Goal: Task Accomplishment & Management: Complete application form

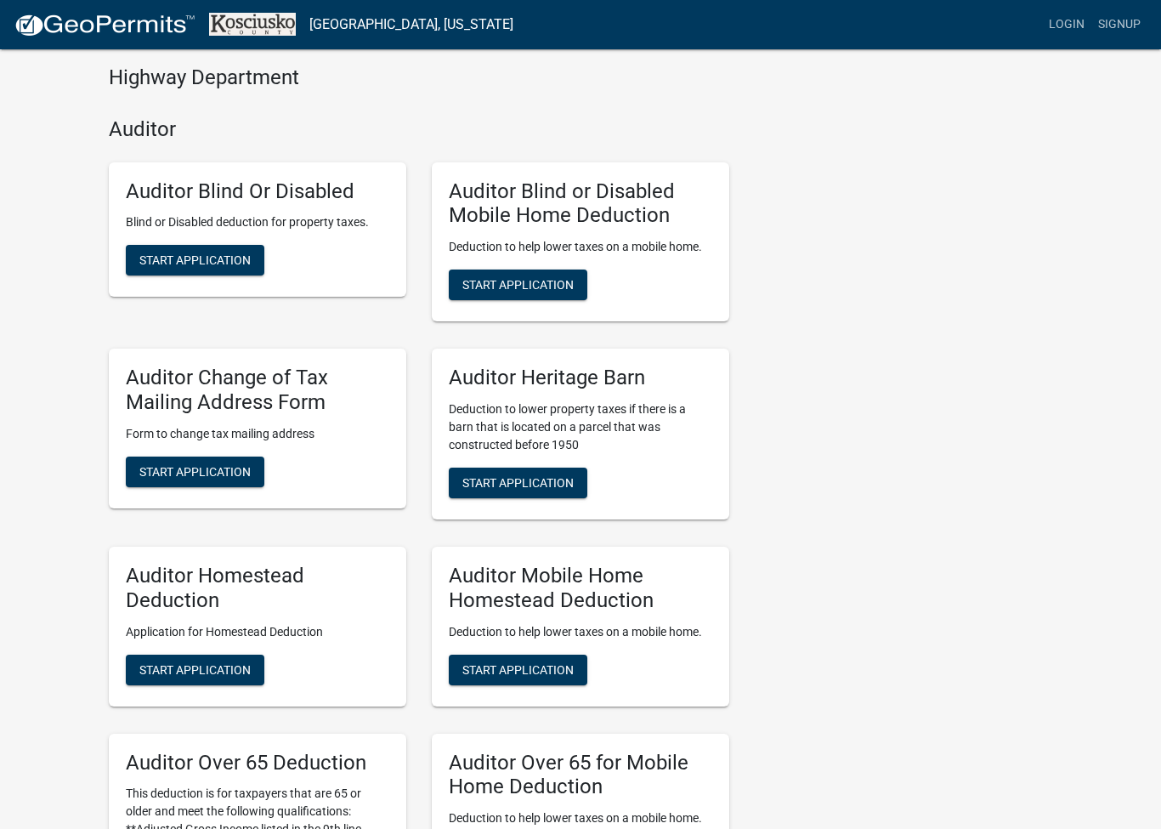
scroll to position [634, 0]
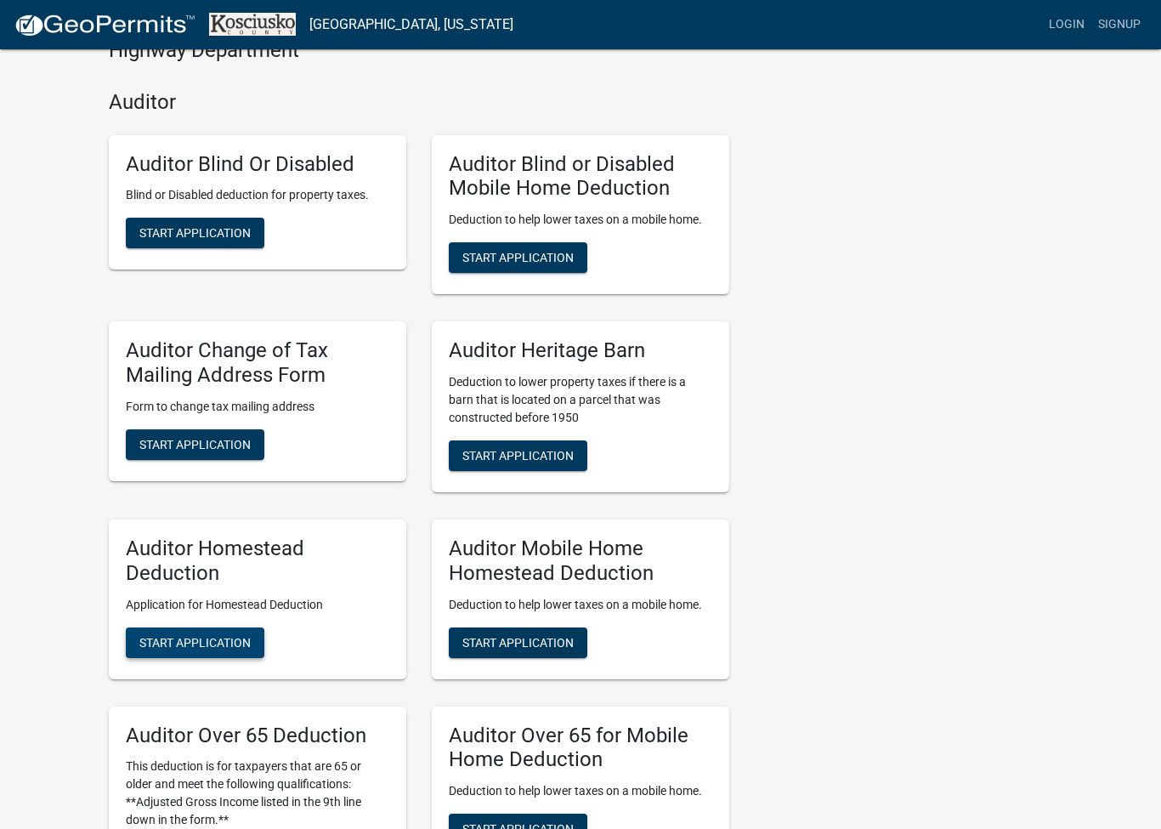
click at [215, 639] on span "Start Application" at bounding box center [194, 642] width 111 height 14
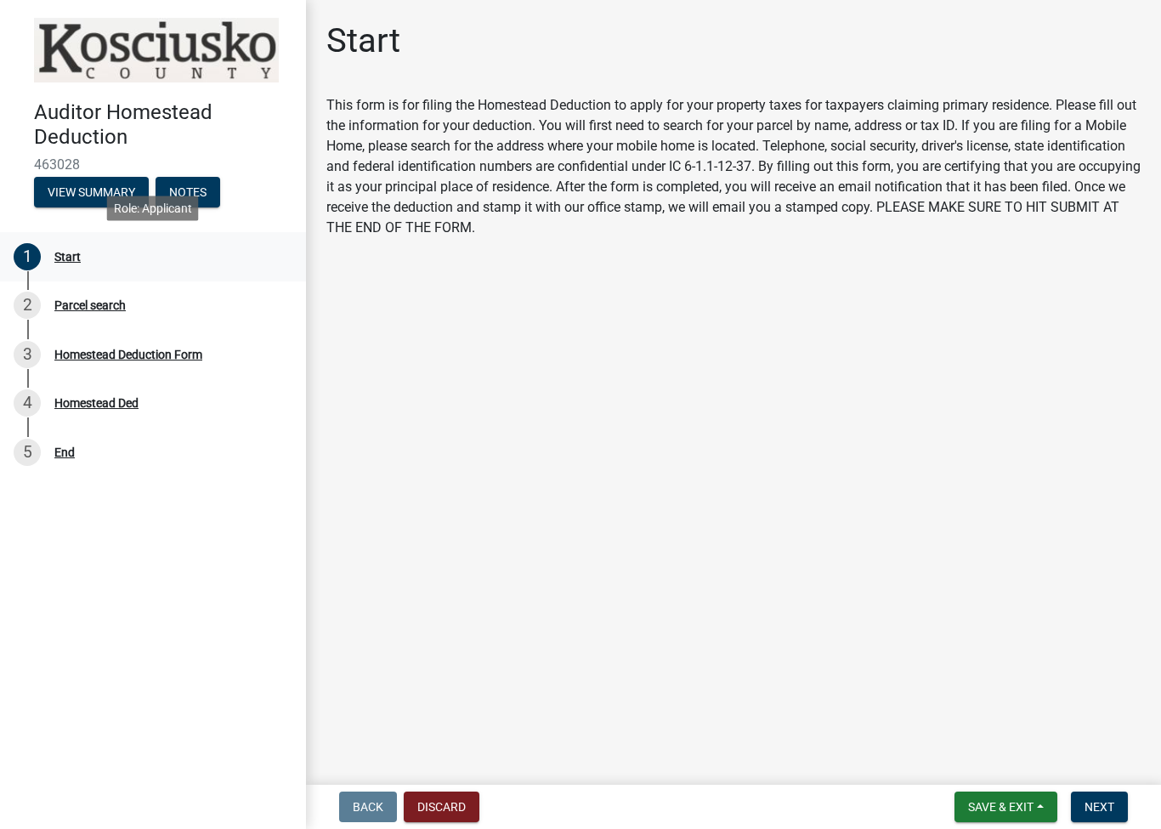
click at [72, 253] on div "Start" at bounding box center [67, 257] width 26 height 12
click at [92, 196] on button "View Summary" at bounding box center [91, 192] width 115 height 31
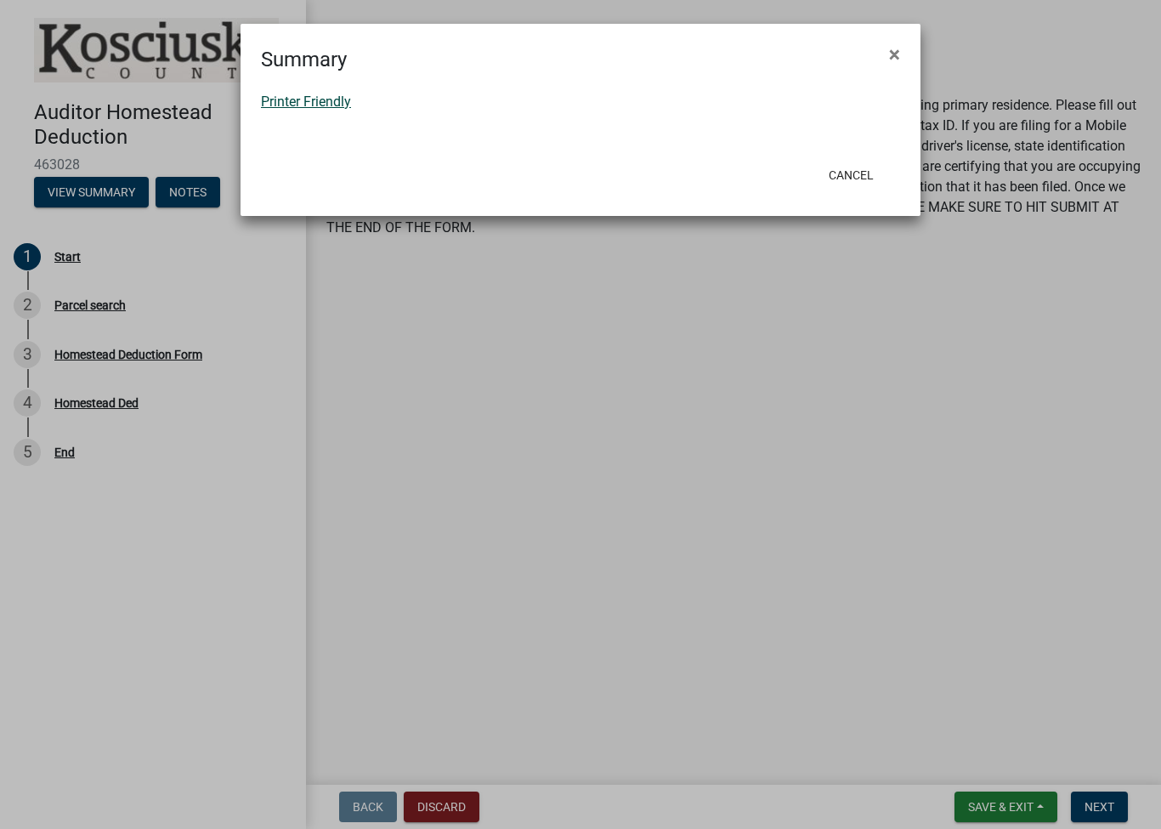
click at [329, 107] on link "Printer Friendly" at bounding box center [306, 102] width 90 height 16
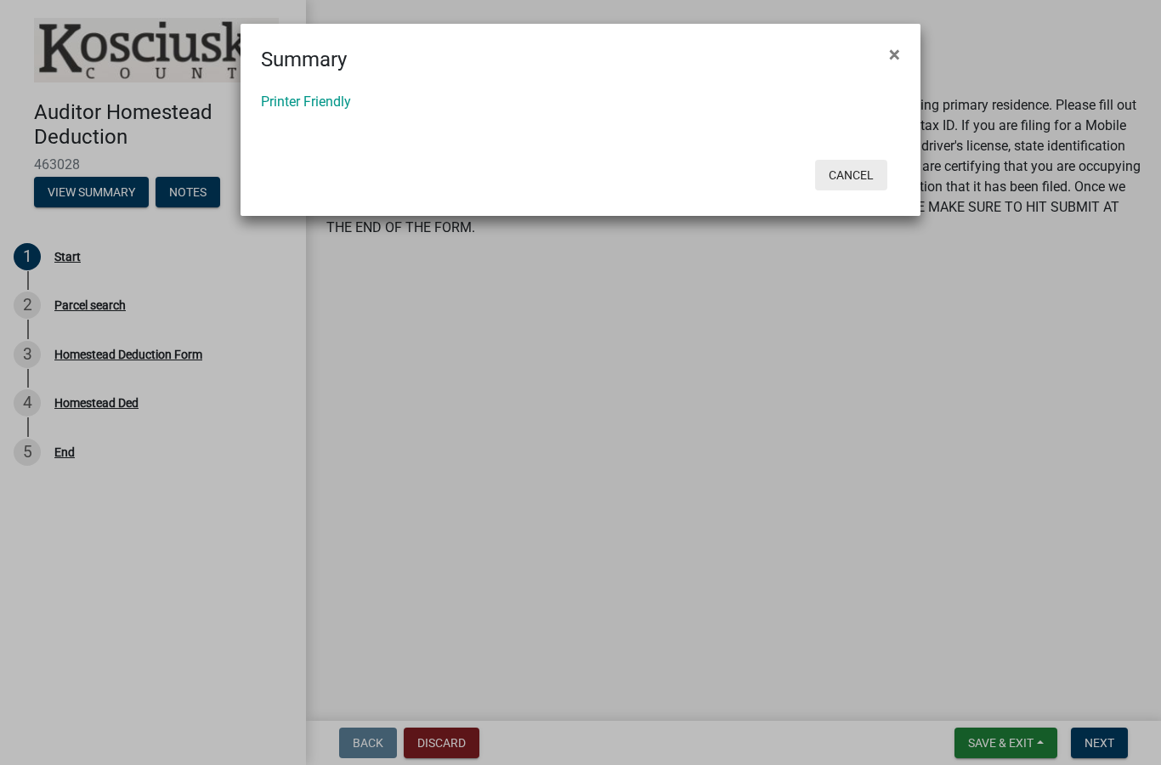
click at [844, 180] on button "Cancel" at bounding box center [851, 175] width 72 height 31
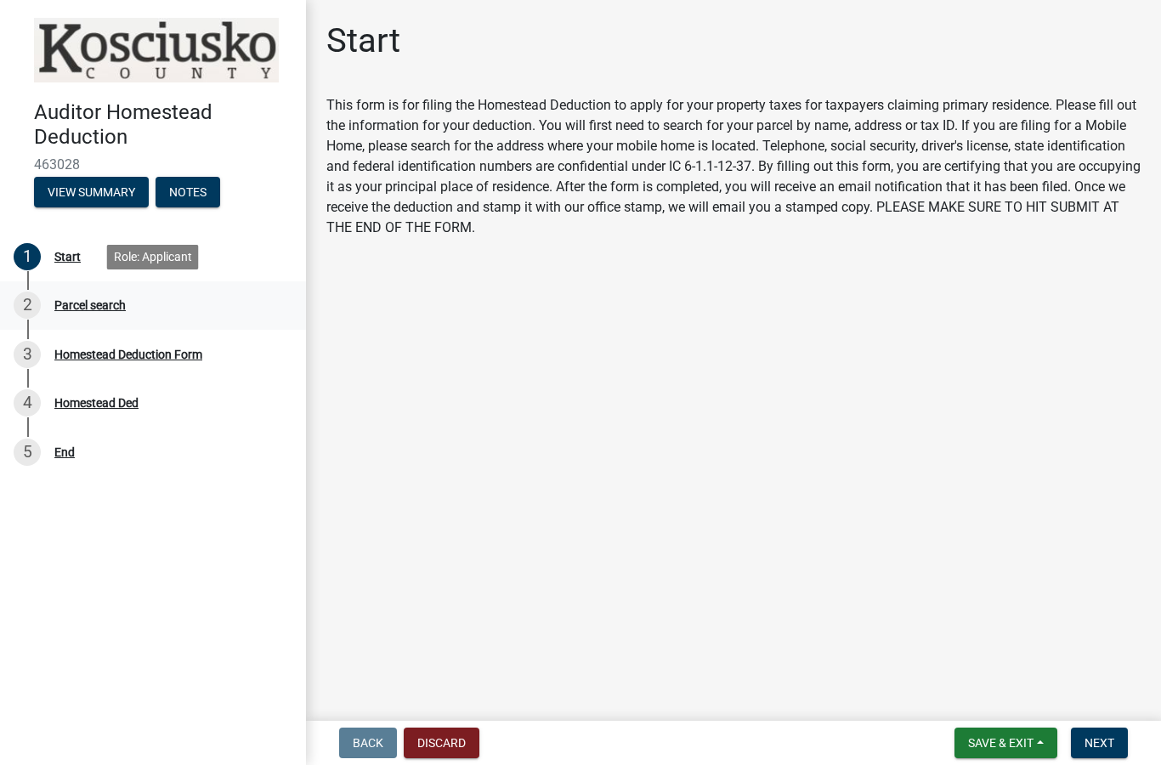
click at [95, 307] on div "Parcel search" at bounding box center [89, 305] width 71 height 12
click at [1109, 742] on span "Next" at bounding box center [1100, 743] width 30 height 14
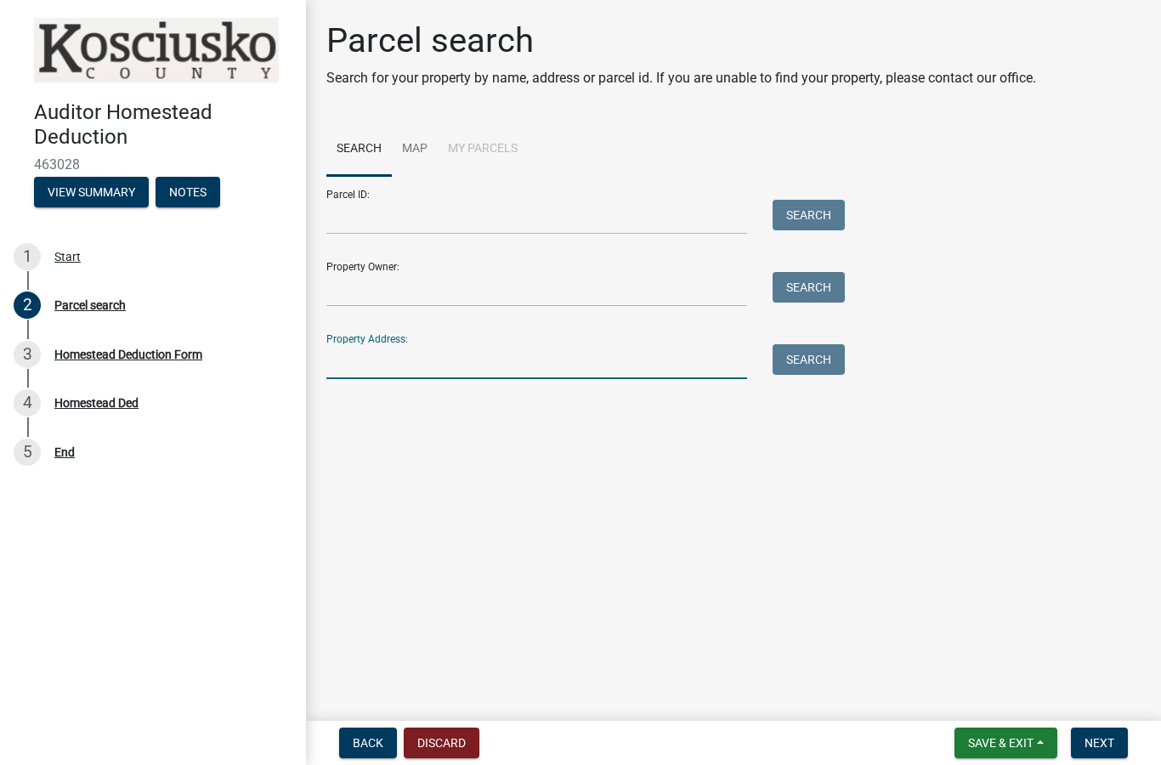
click at [447, 368] on input "Property Address:" at bounding box center [536, 361] width 421 height 35
click at [418, 361] on input "Property Address:" at bounding box center [536, 361] width 421 height 35
type input "1810 N Bay Dr, Warsaw, IN 46580"
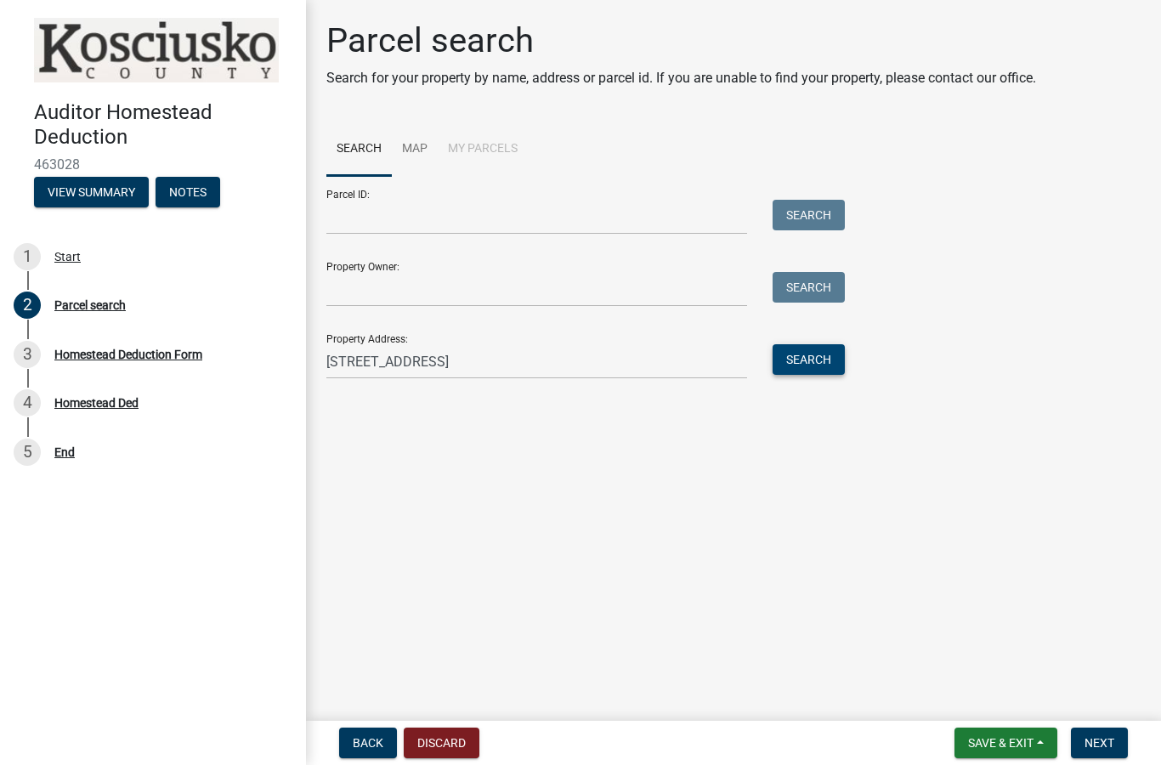
click at [822, 356] on button "Search" at bounding box center [809, 359] width 72 height 31
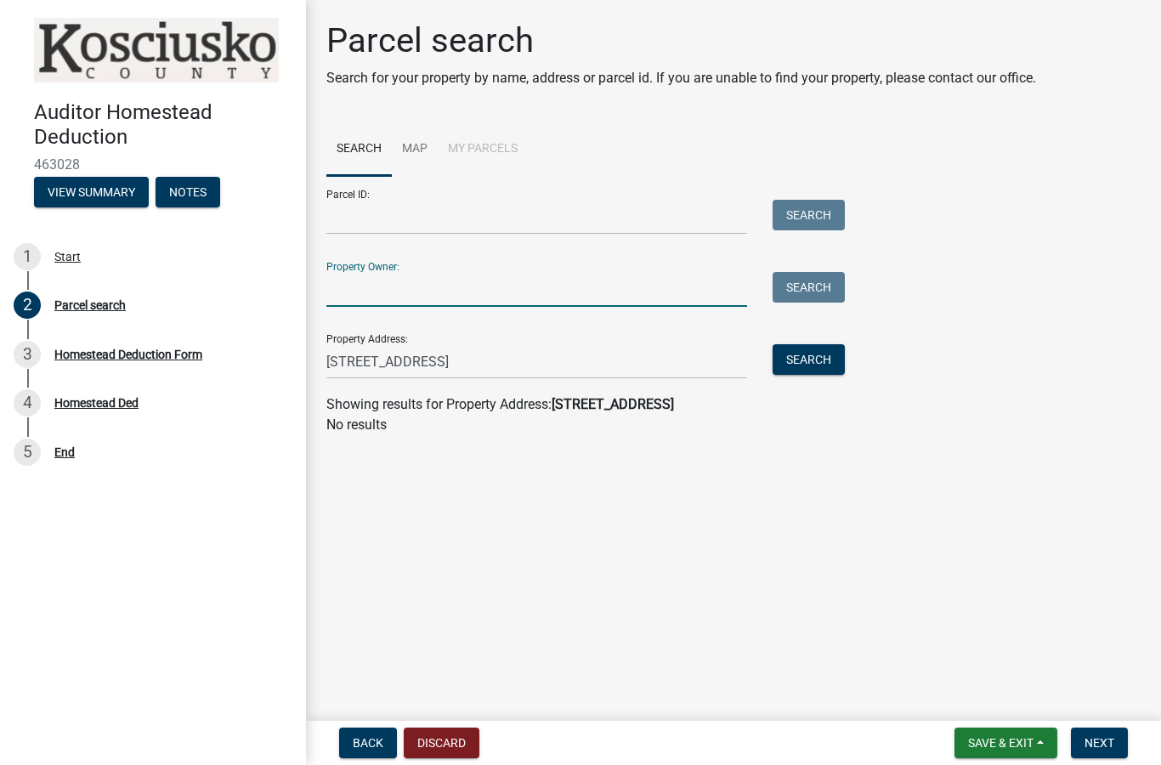
click at [620, 274] on input "Property Owner:" at bounding box center [536, 289] width 421 height 35
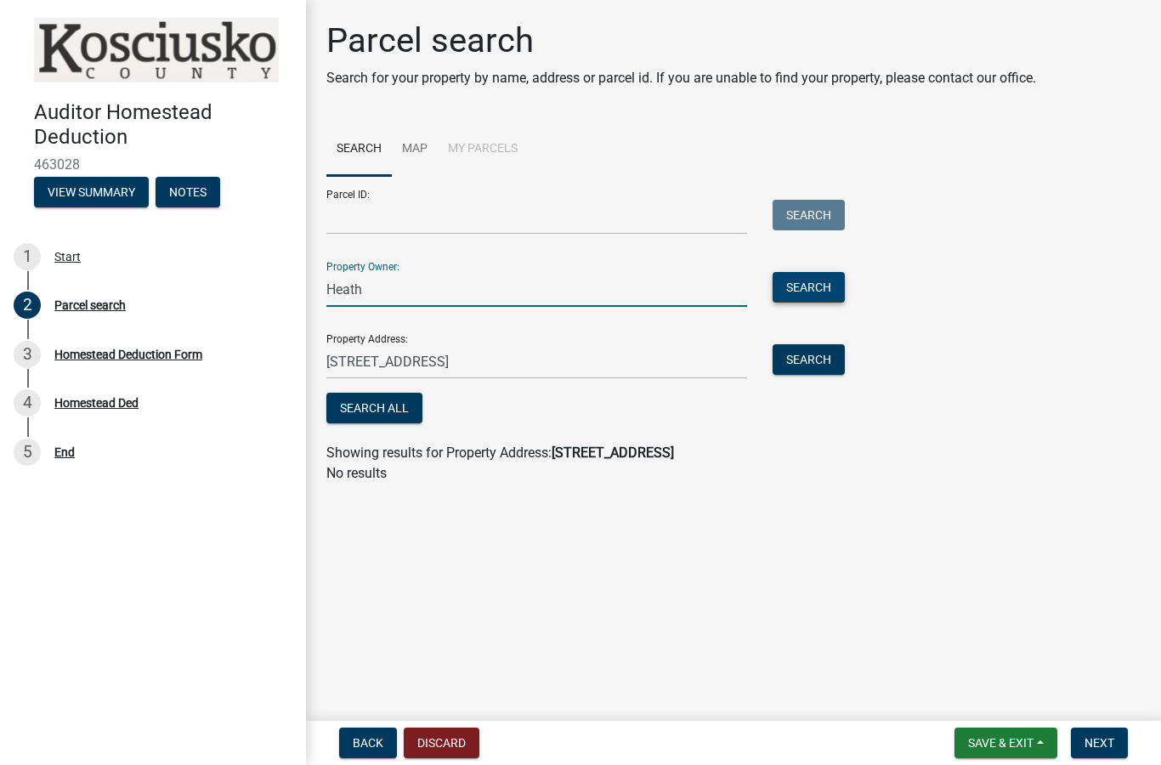
type input "Heath"
click at [830, 290] on button "Search" at bounding box center [809, 287] width 72 height 31
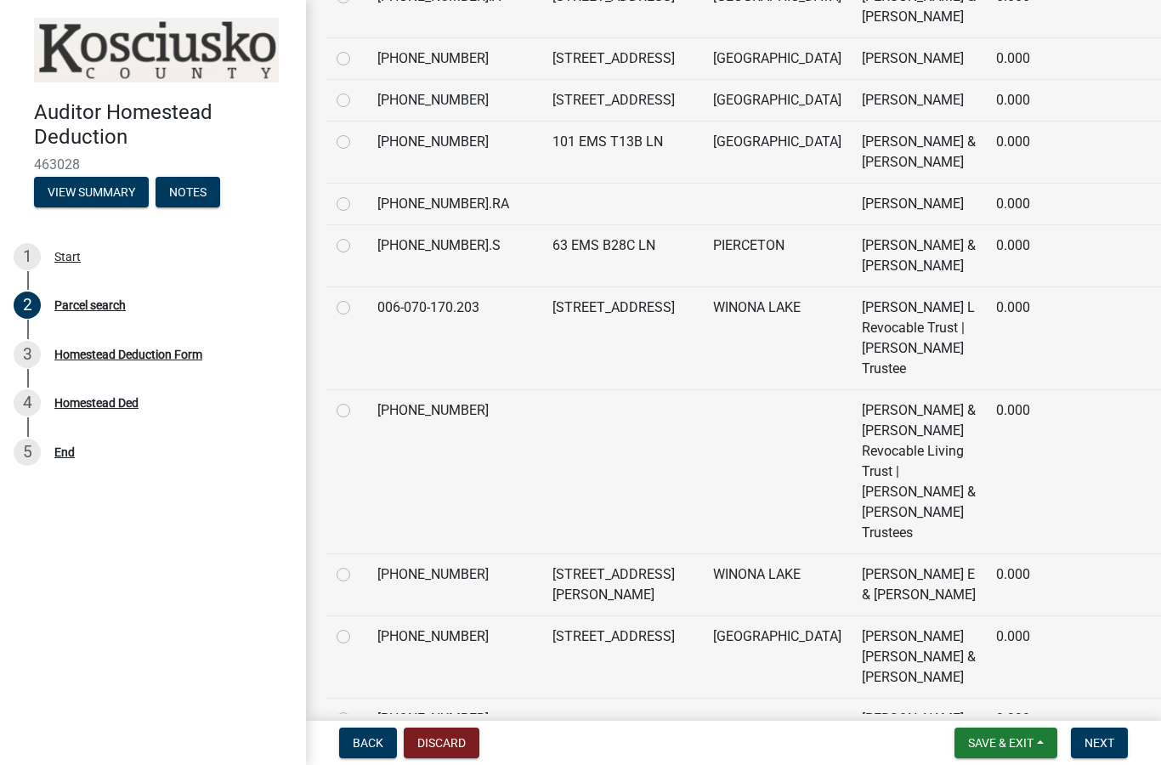
scroll to position [6724, 0]
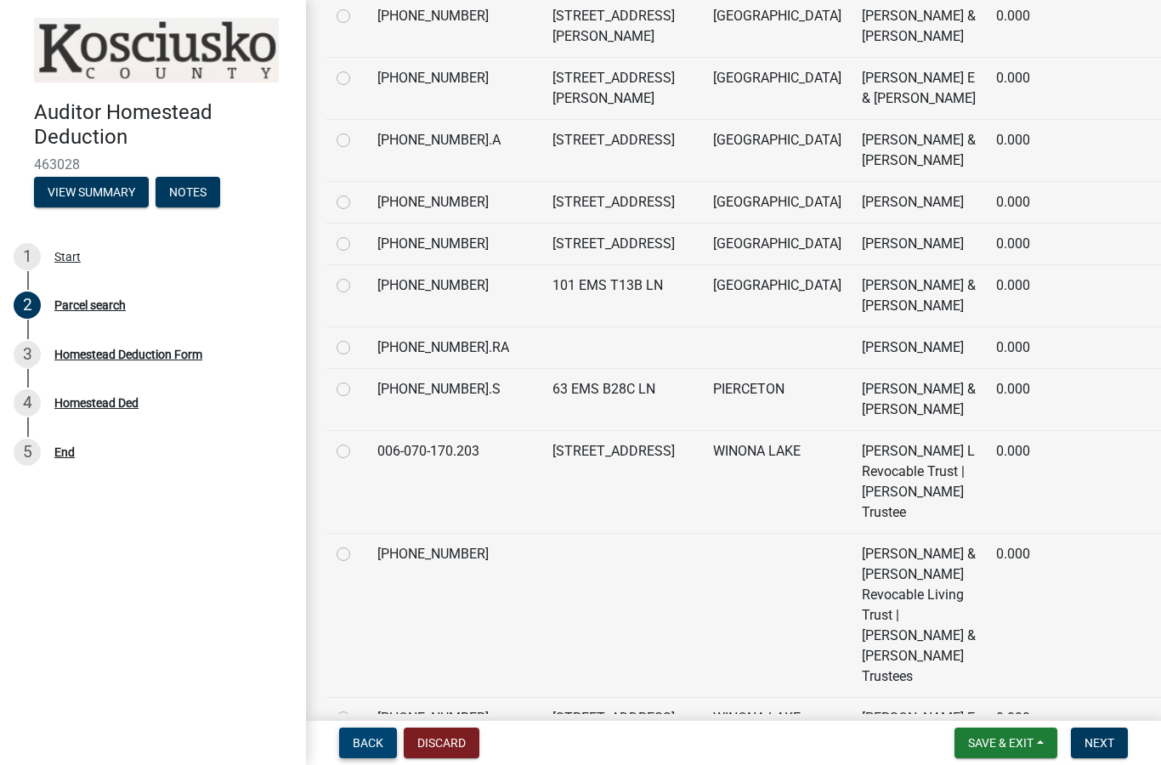
click at [371, 743] on span "Back" at bounding box center [368, 743] width 31 height 14
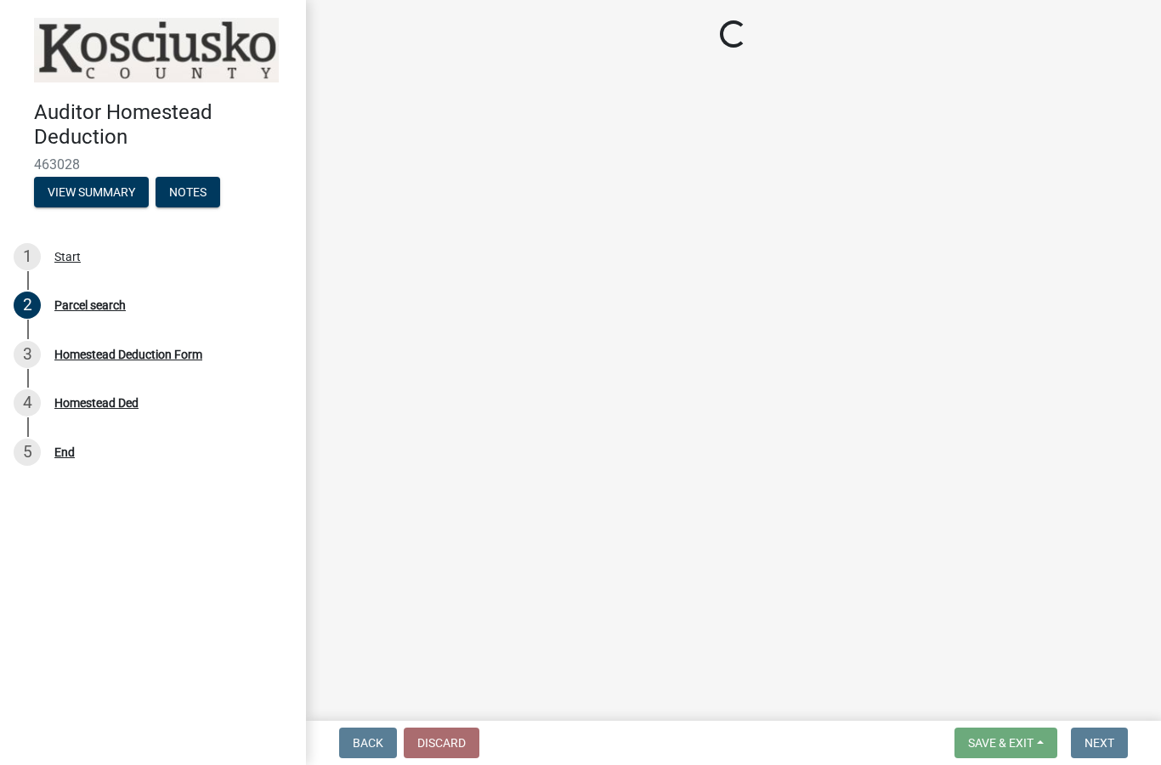
scroll to position [0, 0]
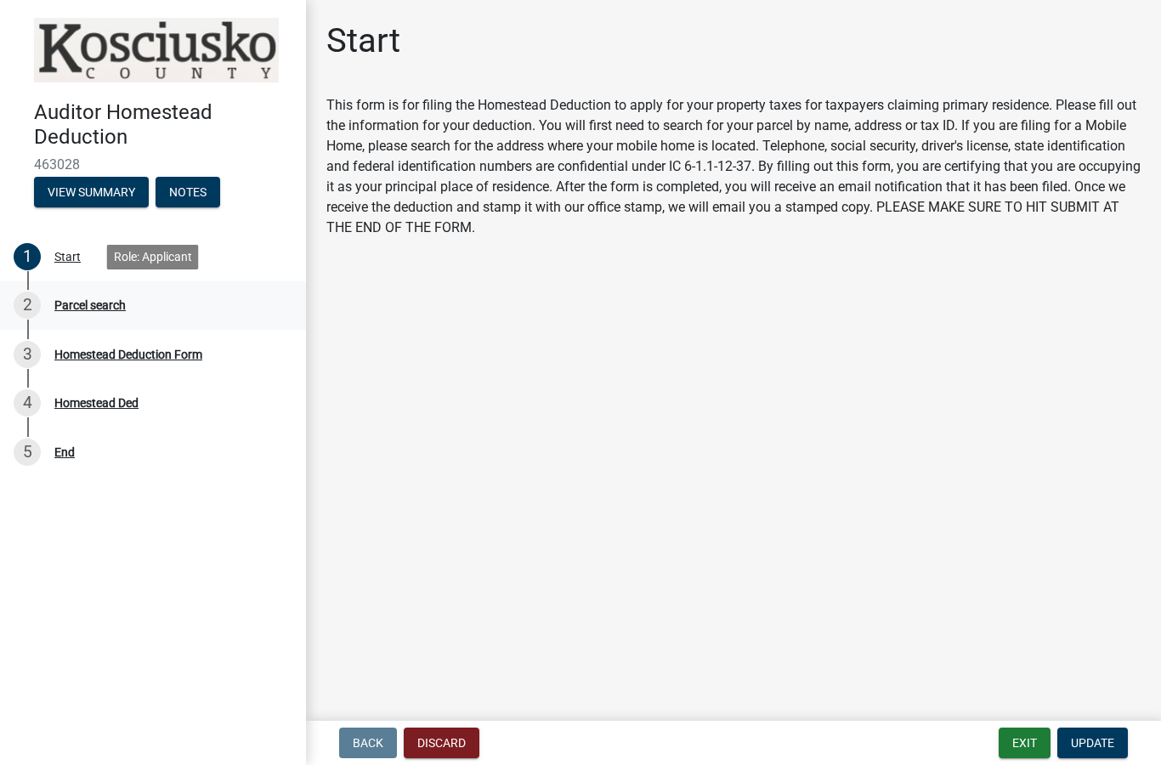
click at [91, 310] on div "Parcel search" at bounding box center [89, 305] width 71 height 12
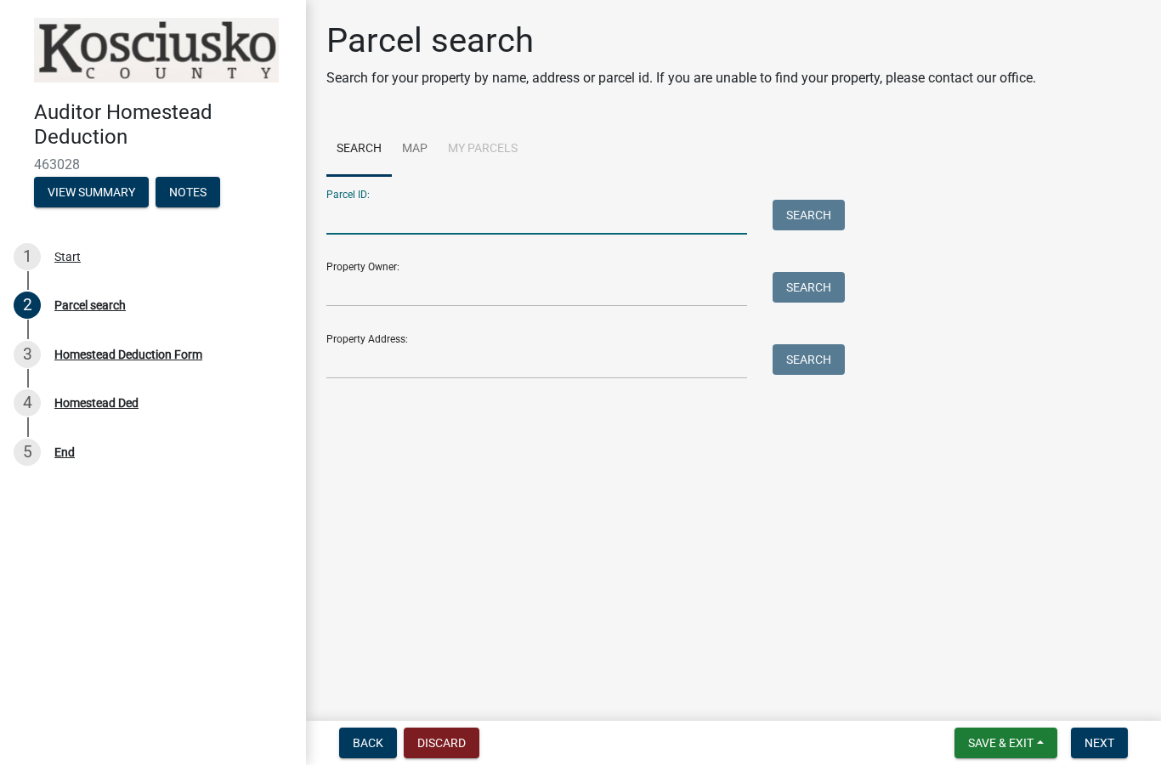
click at [556, 227] on input "Parcel ID:" at bounding box center [536, 217] width 421 height 35
paste input "004-073-079"
click at [813, 207] on button "Search" at bounding box center [809, 215] width 72 height 31
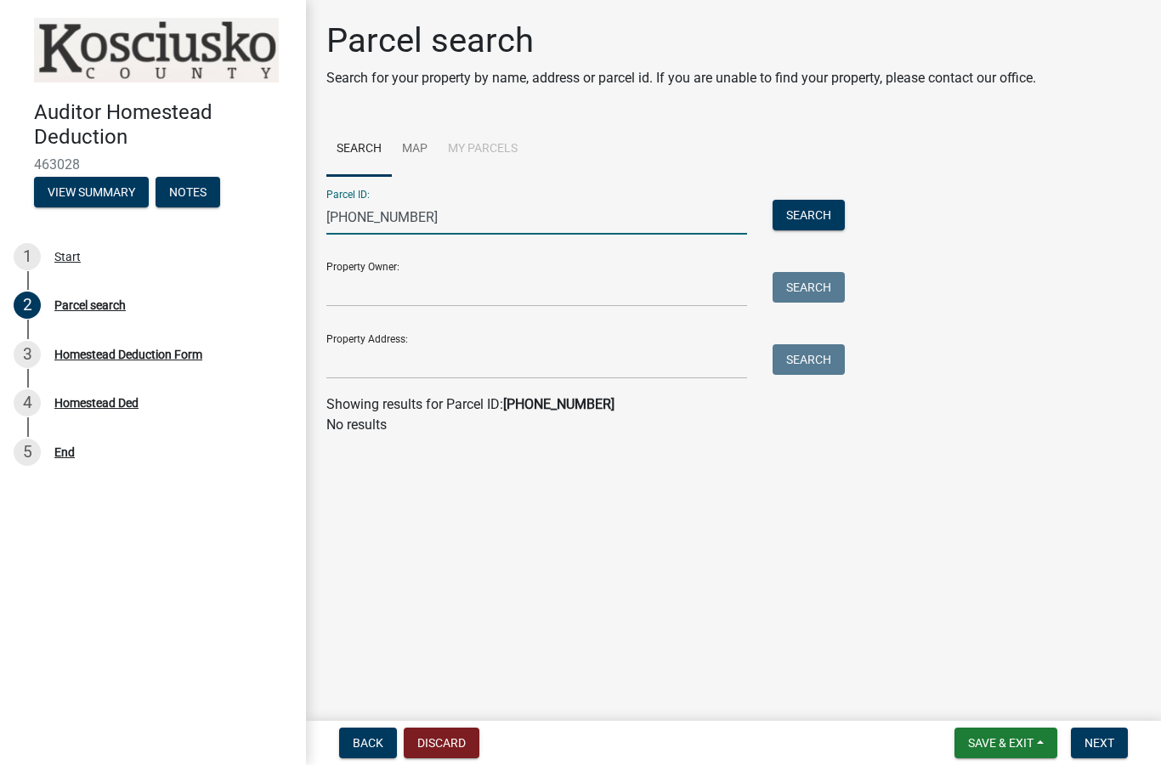
click at [349, 216] on input "004-073-079" at bounding box center [536, 217] width 421 height 35
drag, startPoint x: 490, startPoint y: 222, endPoint x: 286, endPoint y: 202, distance: 204.9
click at [286, 202] on div "Auditor Homestead Deduction 463028 View Summary Notes 1 Start 2 Parcel search 3…" at bounding box center [580, 382] width 1161 height 765
type input "0"
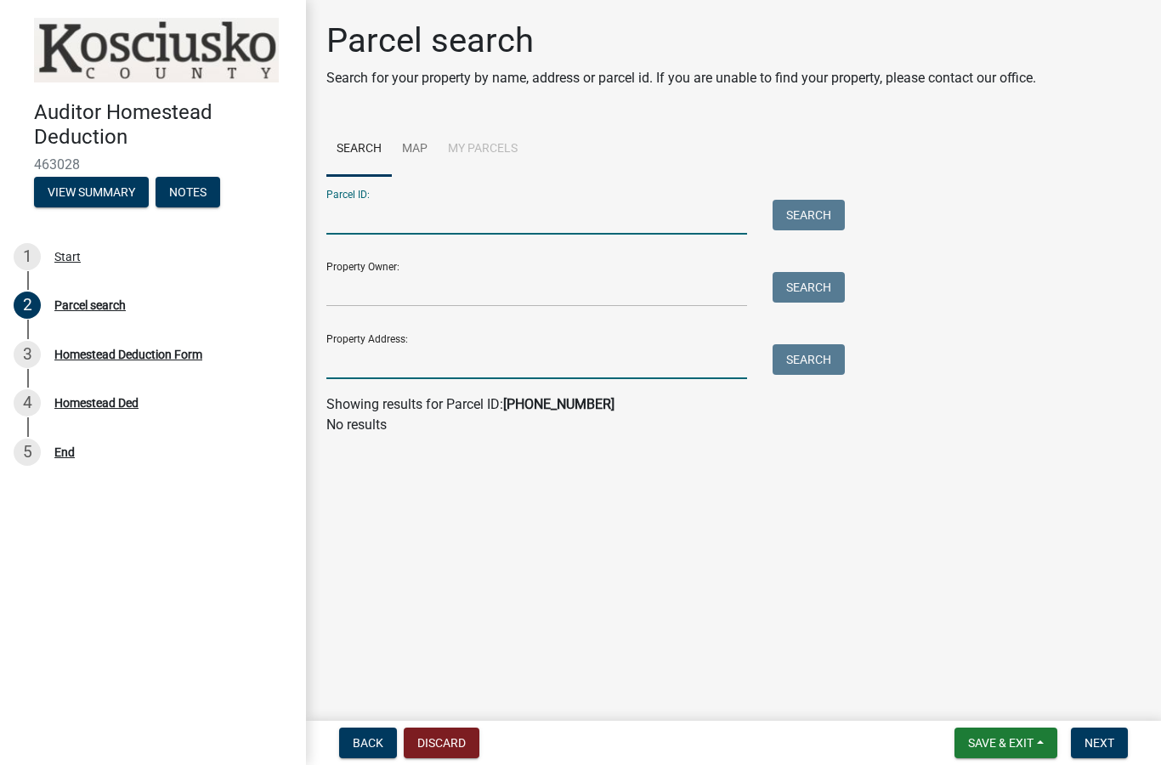
click at [369, 366] on input "Property Address:" at bounding box center [536, 361] width 421 height 35
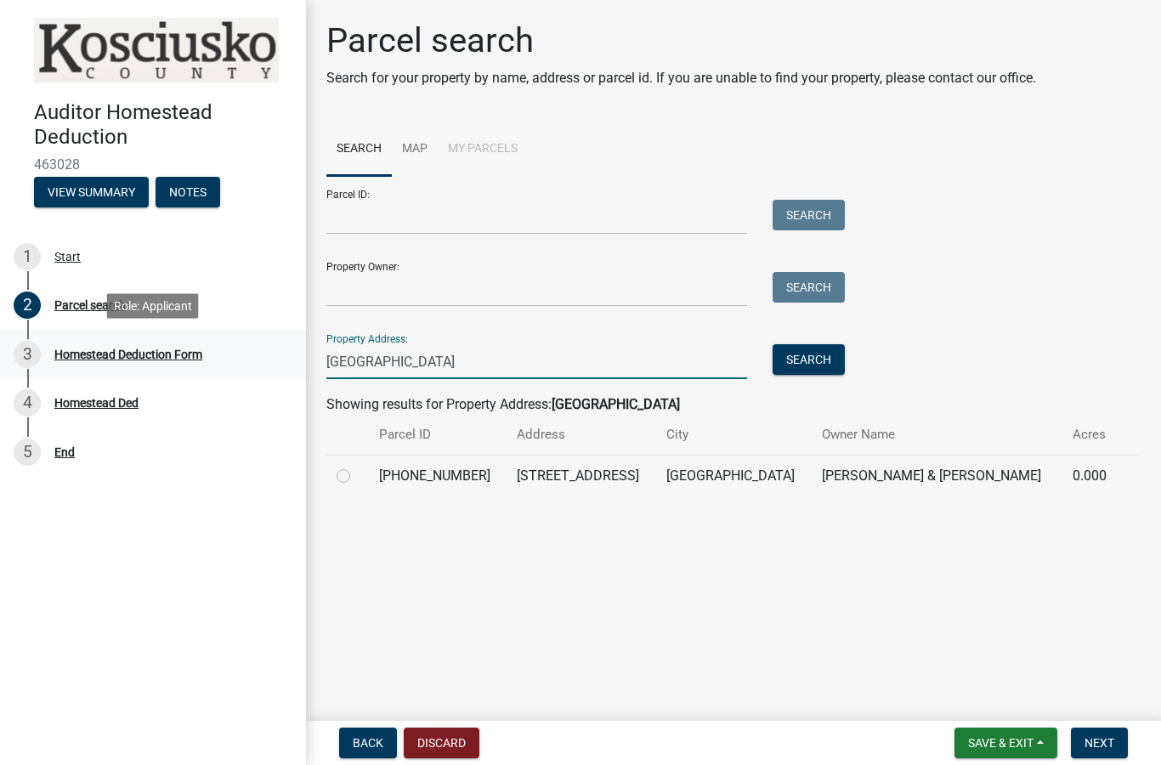
type input "North Bay Drive"
click at [156, 354] on div "Homestead Deduction Form" at bounding box center [128, 355] width 148 height 12
